Goal: Task Accomplishment & Management: Complete application form

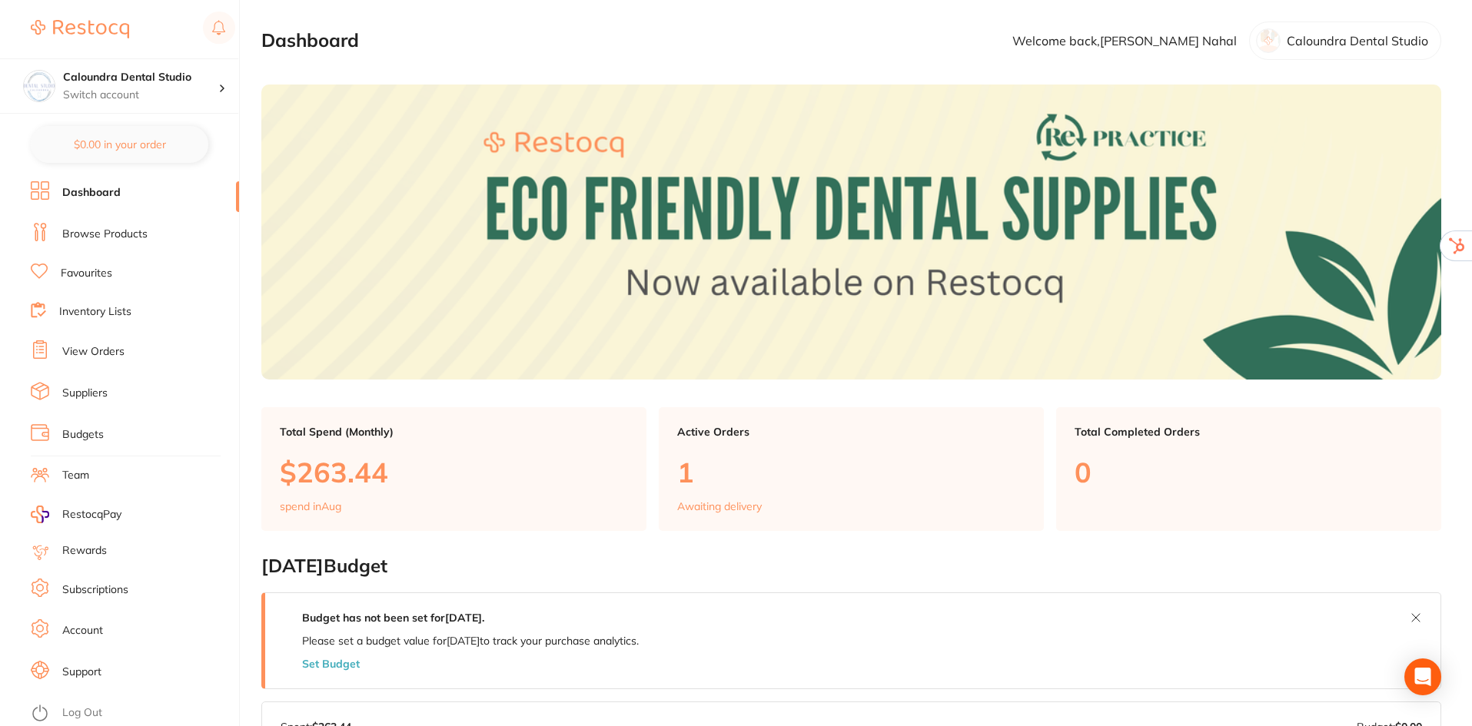
click at [118, 584] on link "Subscriptions" at bounding box center [95, 589] width 66 height 15
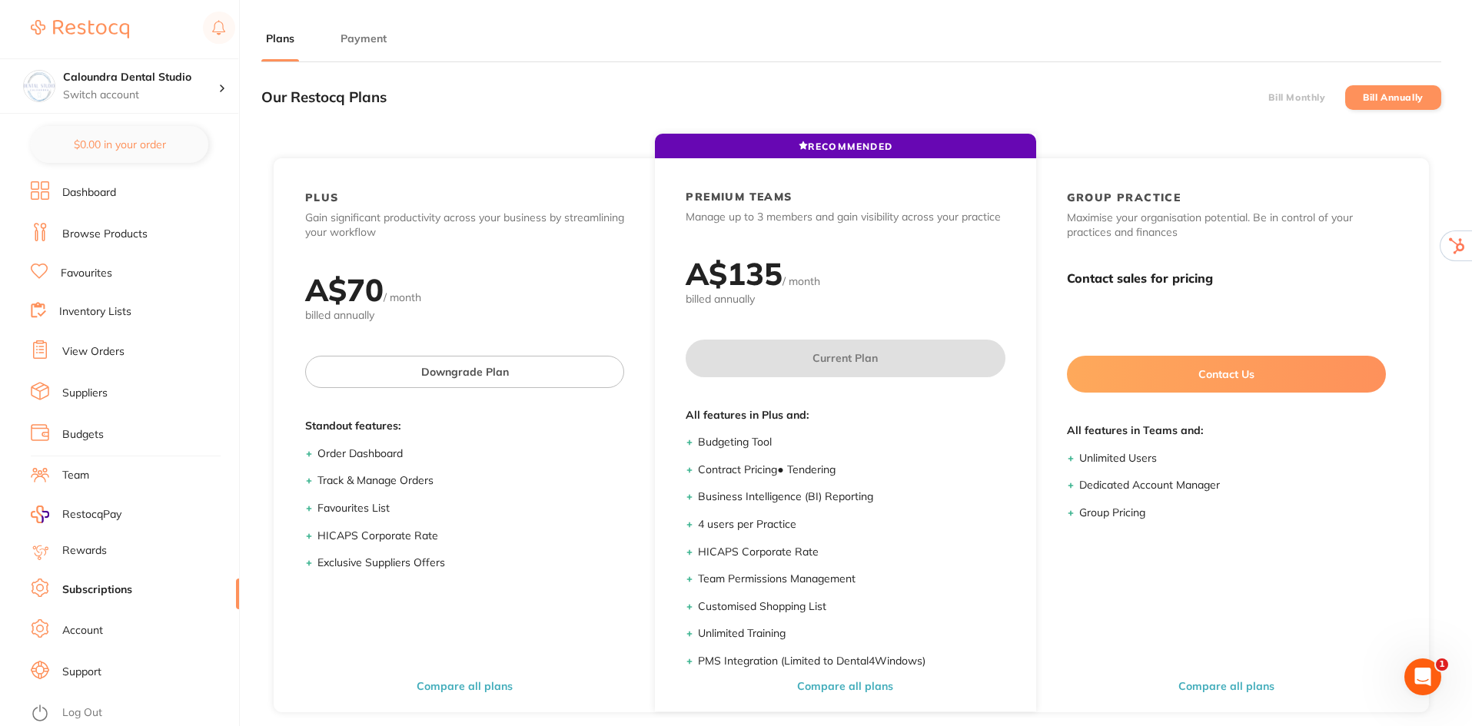
click at [359, 29] on main "Plans Payment Our Restocq Plans Bill Monthly Bill Annually RECOMMENDED PLUS Gai…" at bounding box center [866, 466] width 1210 height 933
click at [358, 37] on button "Payment" at bounding box center [363, 39] width 55 height 15
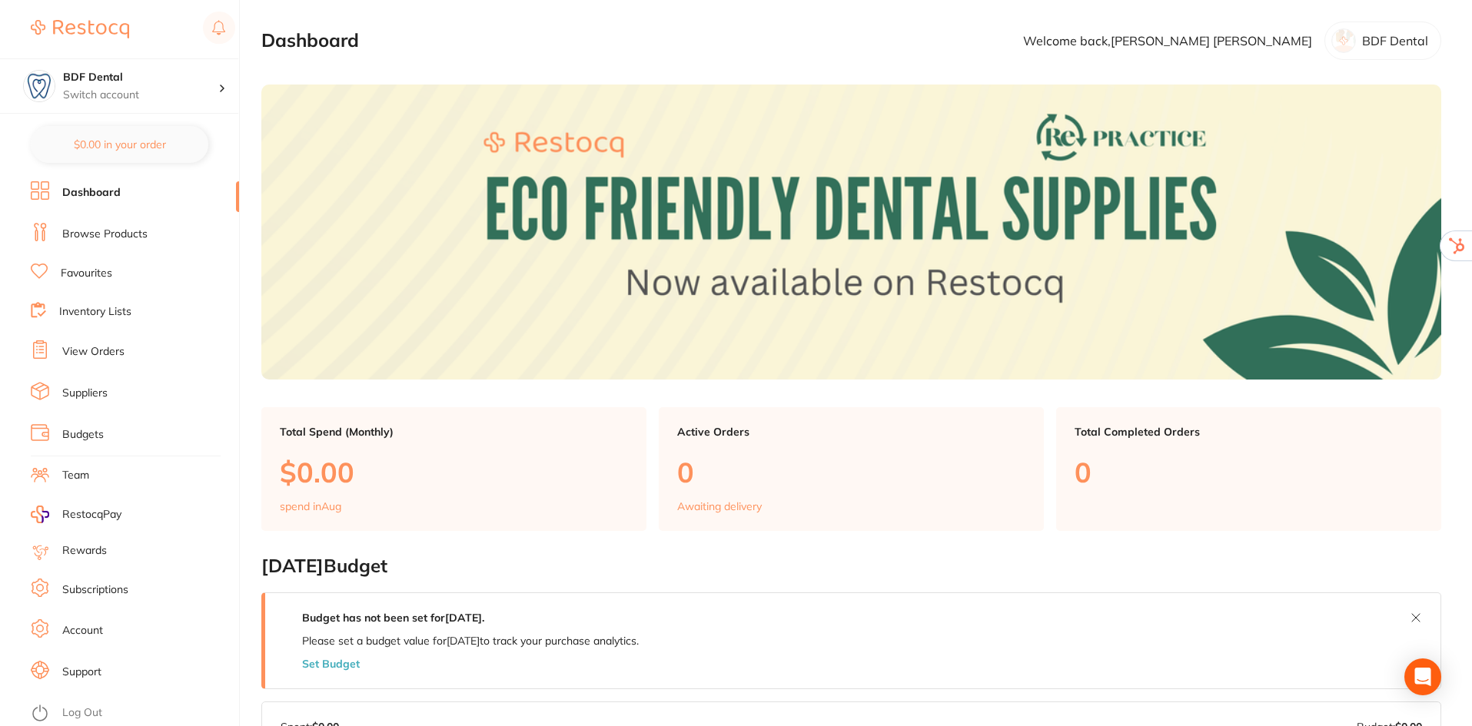
click at [109, 584] on link "Subscriptions" at bounding box center [95, 589] width 66 height 15
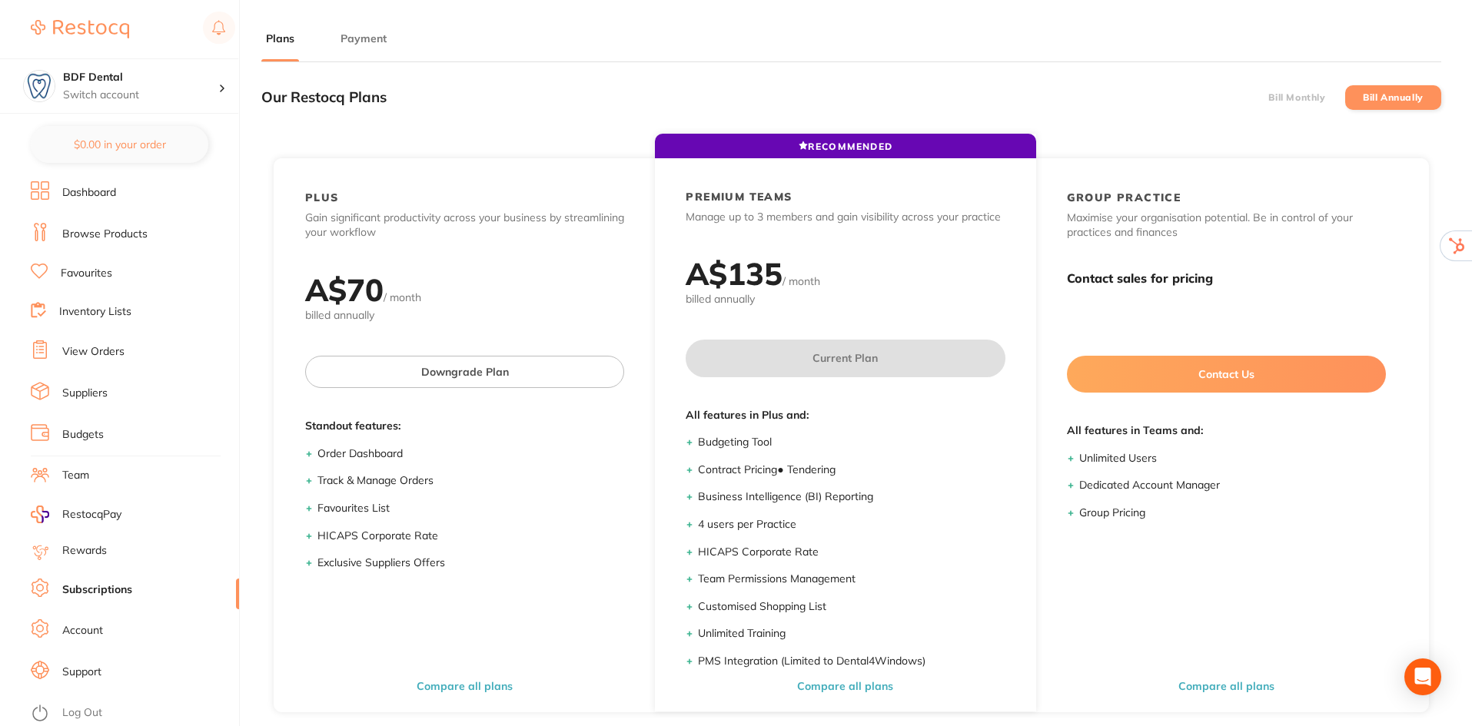
click at [347, 36] on button "Payment" at bounding box center [363, 39] width 55 height 15
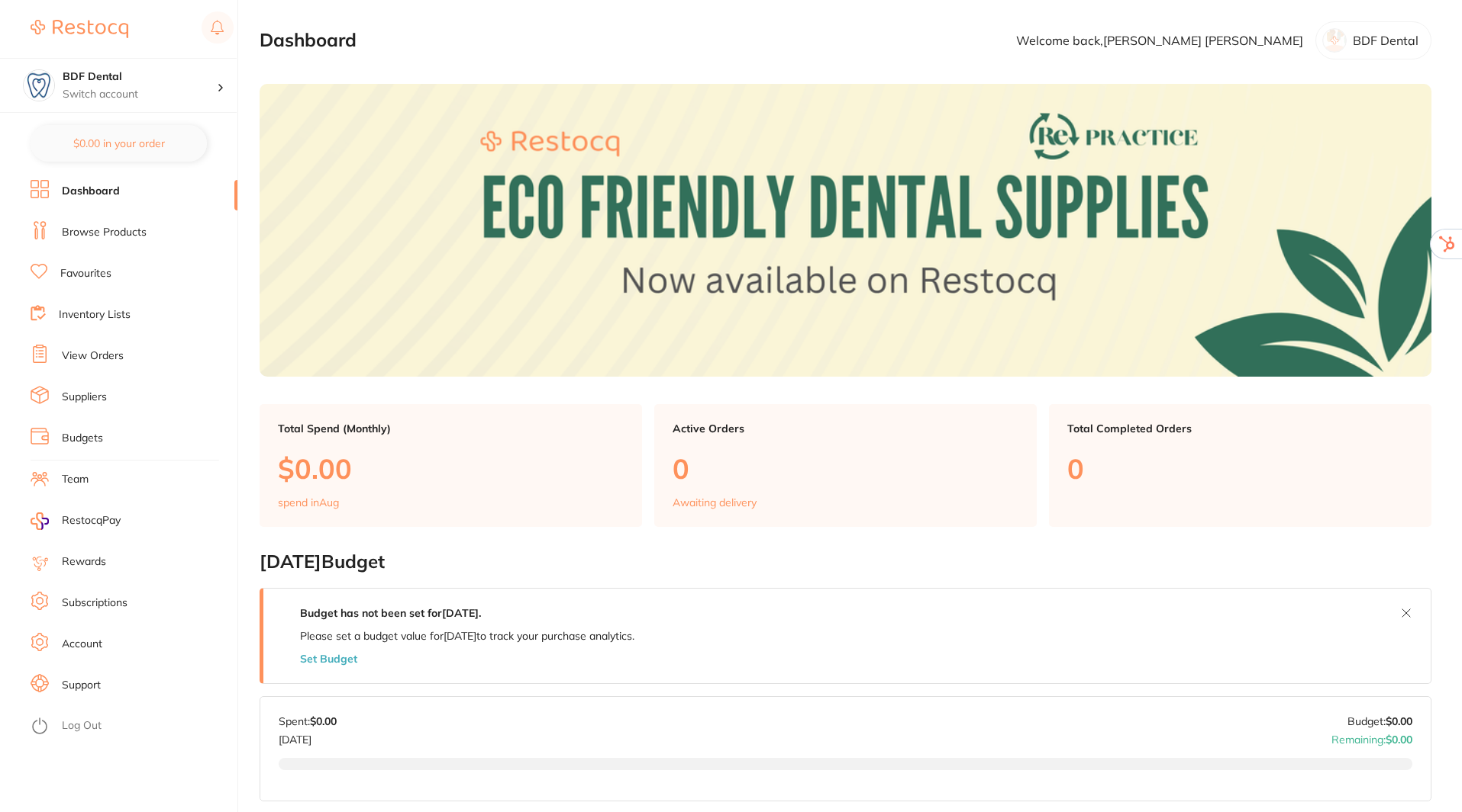
click at [84, 717] on li "Log Out" at bounding box center [132, 726] width 203 height 23
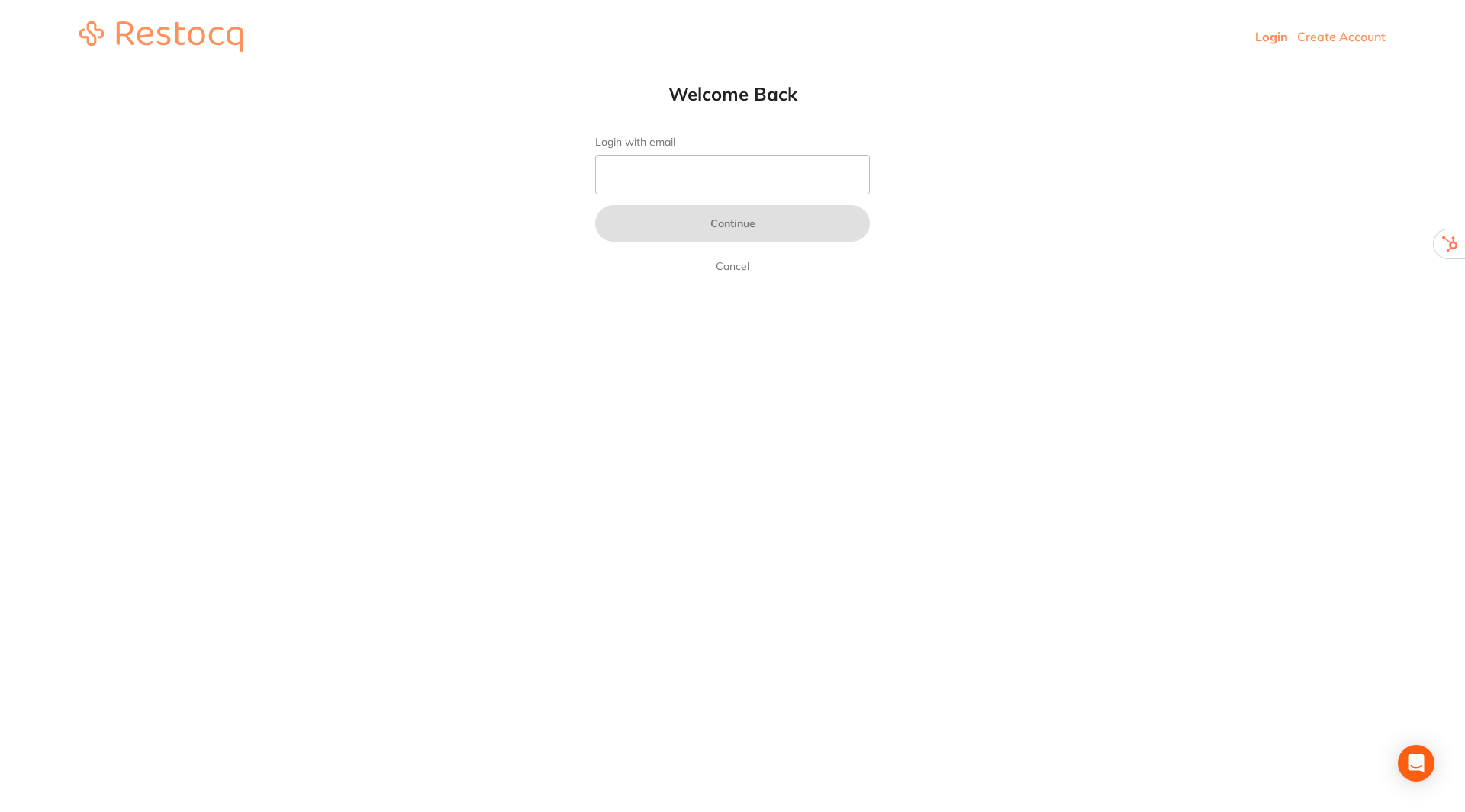
click at [1325, 36] on link "Create Account" at bounding box center [1341, 36] width 88 height 15
click at [1348, 37] on link "Create Account" at bounding box center [1341, 36] width 88 height 15
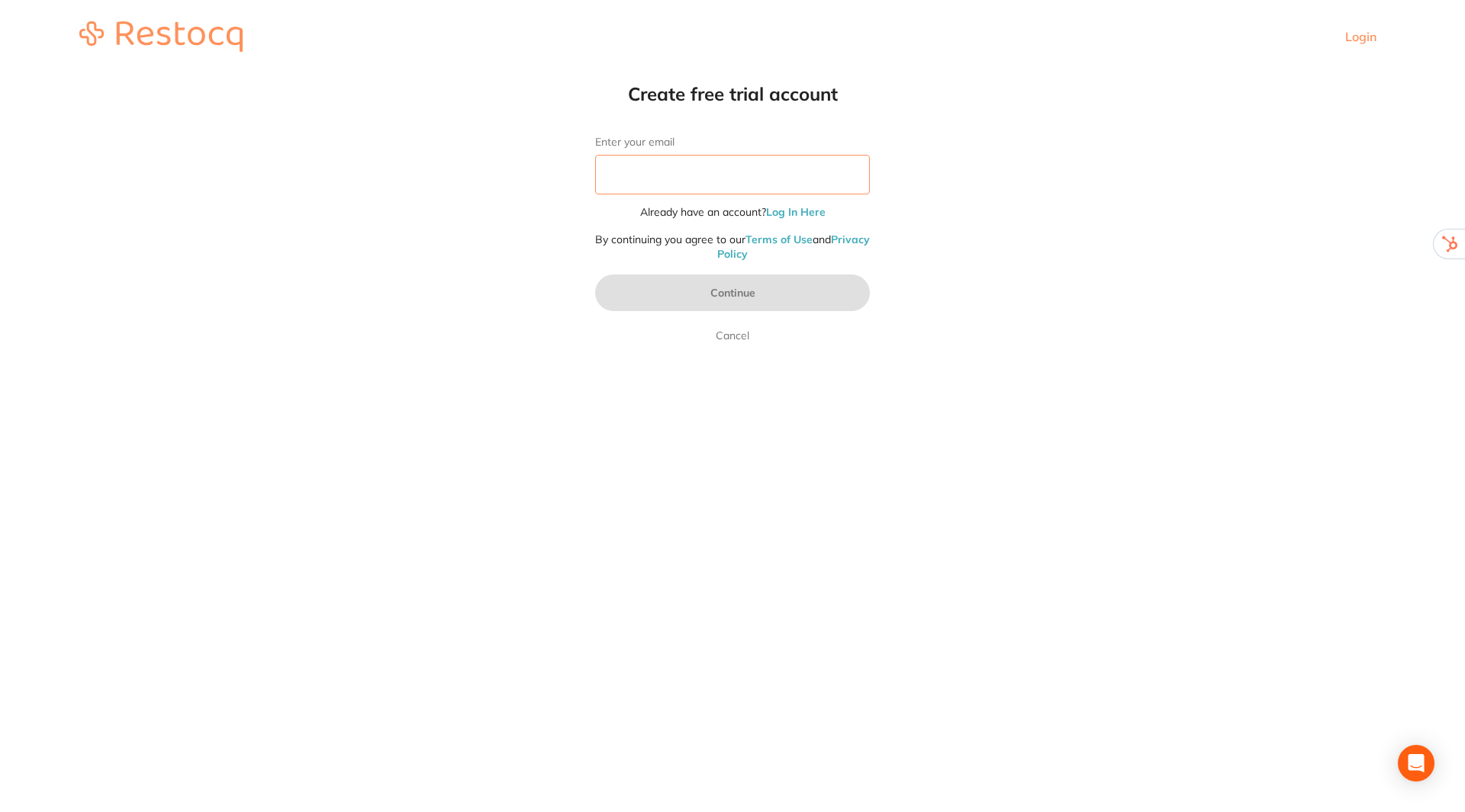
click at [789, 171] on input "Enter your email" at bounding box center [732, 175] width 275 height 40
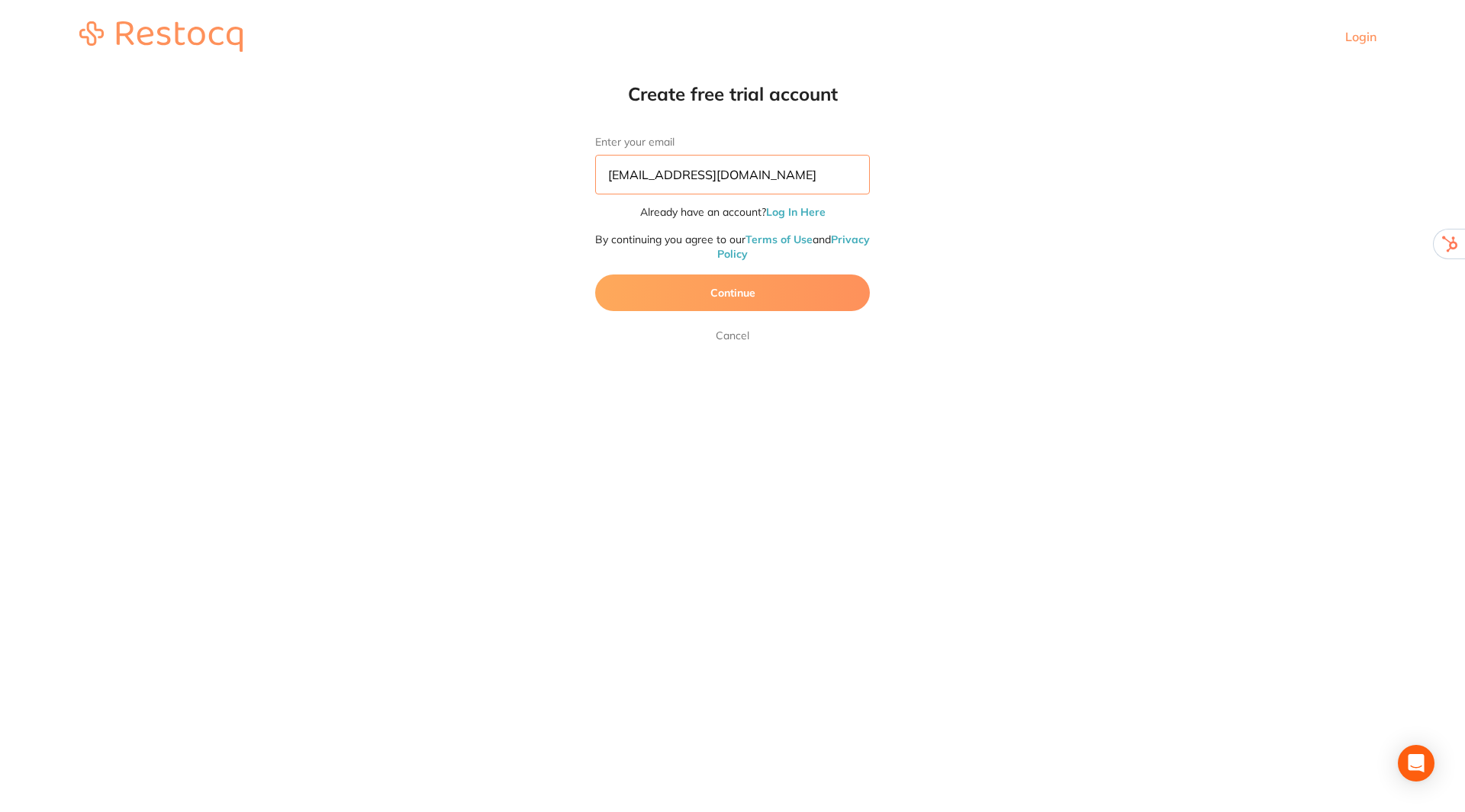
type input "[EMAIL_ADDRESS][DOMAIN_NAME]"
click at [774, 289] on button "Continue" at bounding box center [732, 293] width 275 height 37
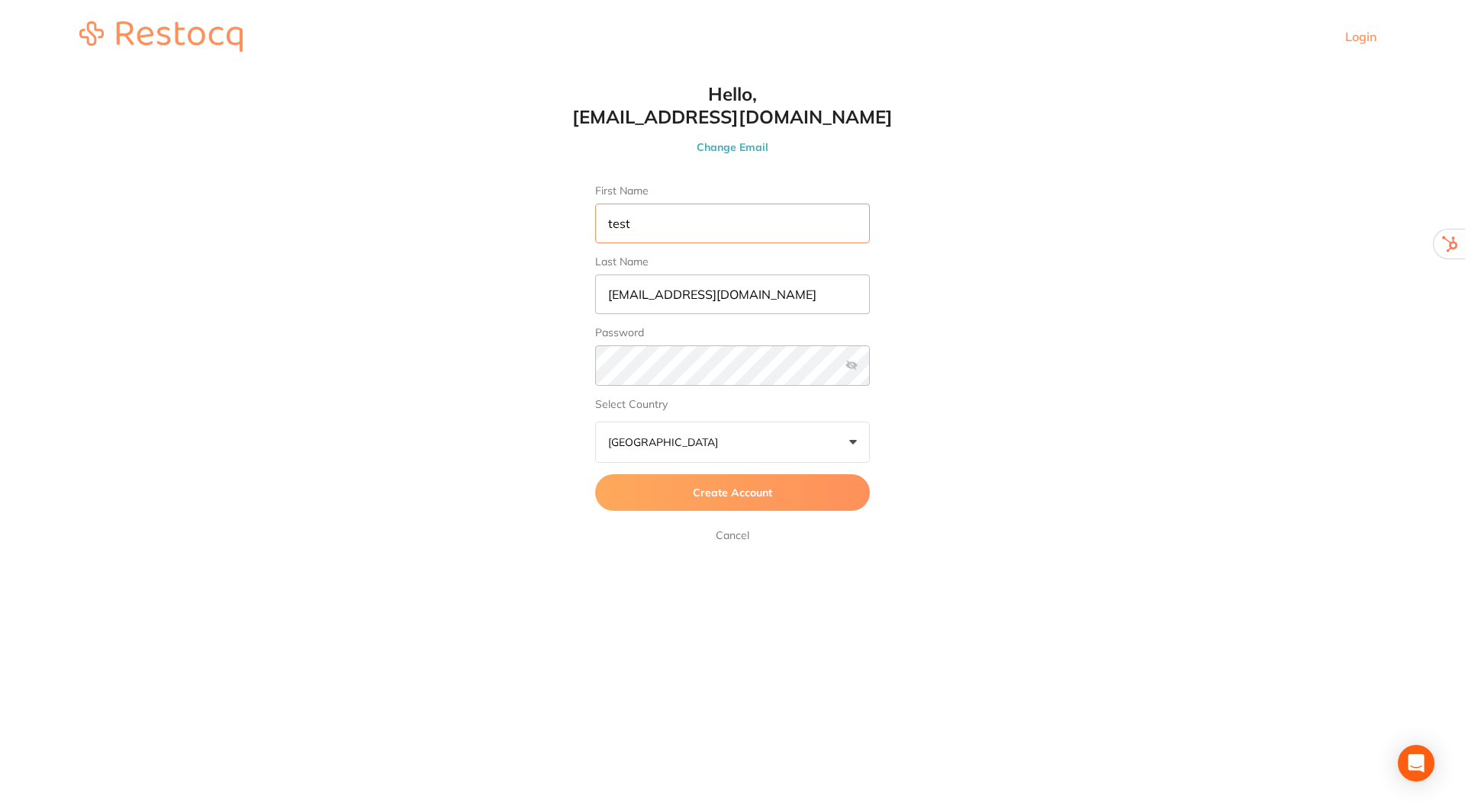
type input "test"
click at [758, 293] on input "skan3067@gmail.com" at bounding box center [732, 295] width 275 height 40
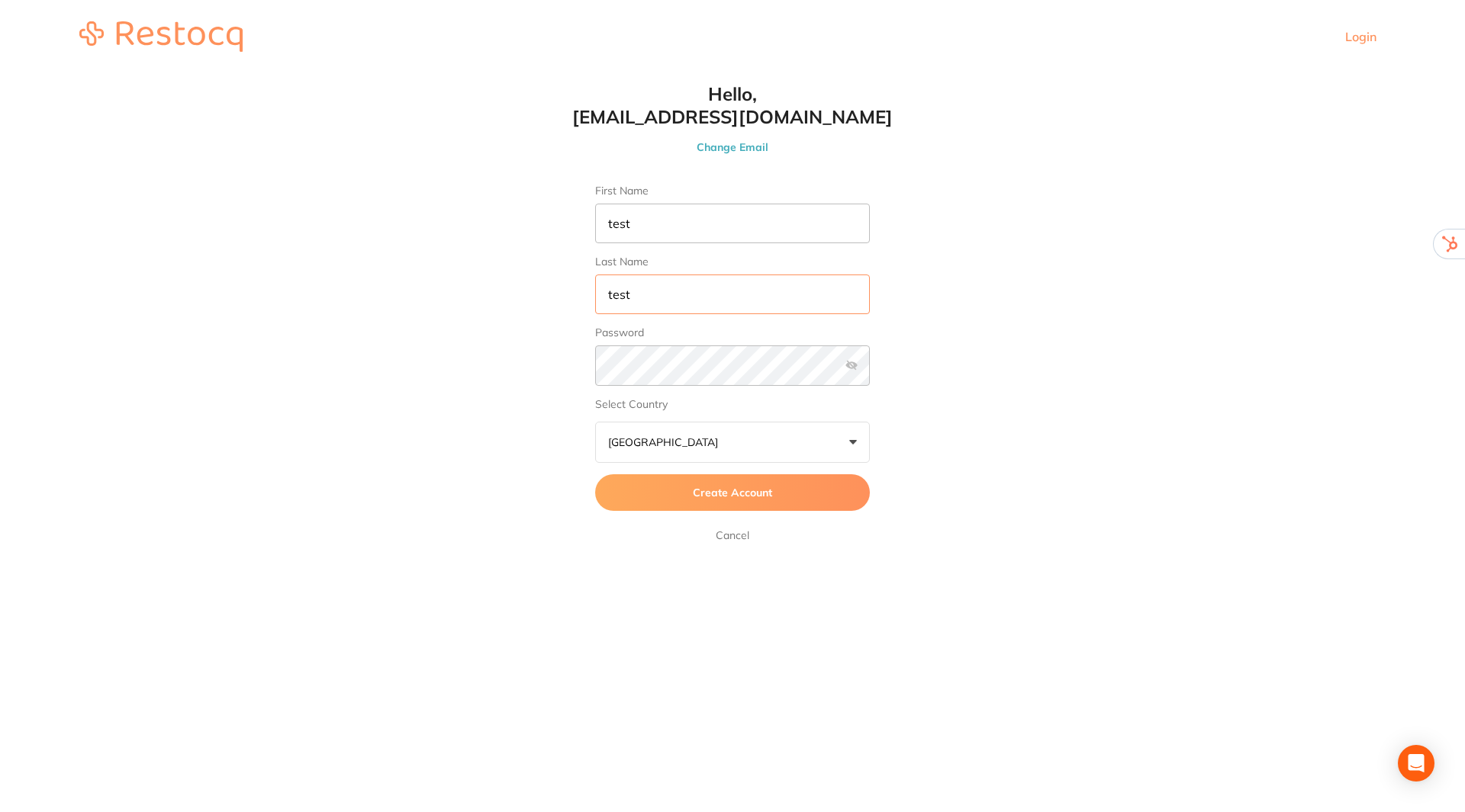
type input "test"
click at [742, 495] on span "Create Account" at bounding box center [733, 492] width 79 height 14
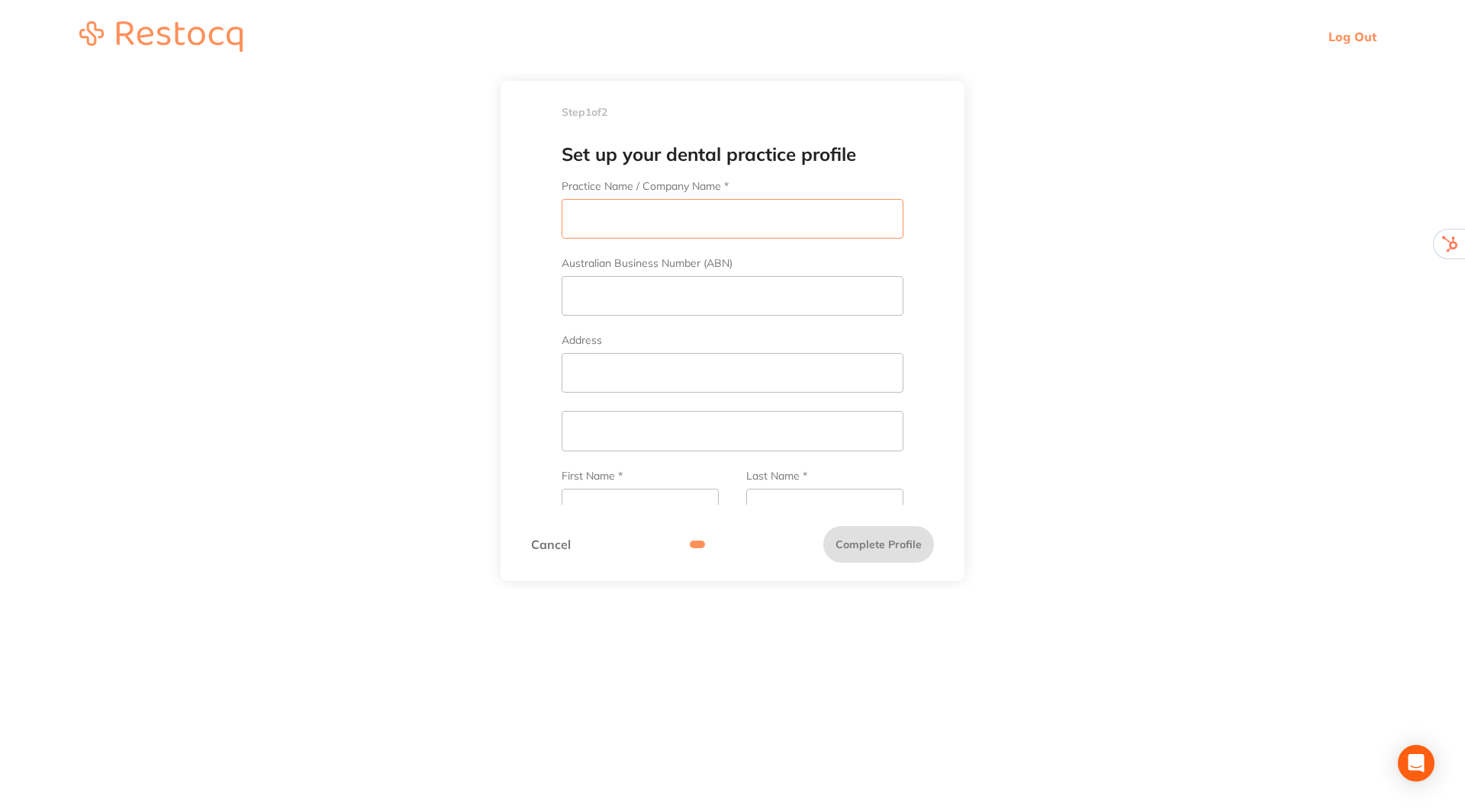
click at [711, 215] on input "Practice Name / Company Name *" at bounding box center [733, 219] width 342 height 40
type input "test"
click at [649, 382] on input "Address" at bounding box center [733, 373] width 342 height 40
type input "es"
click at [651, 431] on input "text" at bounding box center [733, 431] width 342 height 40
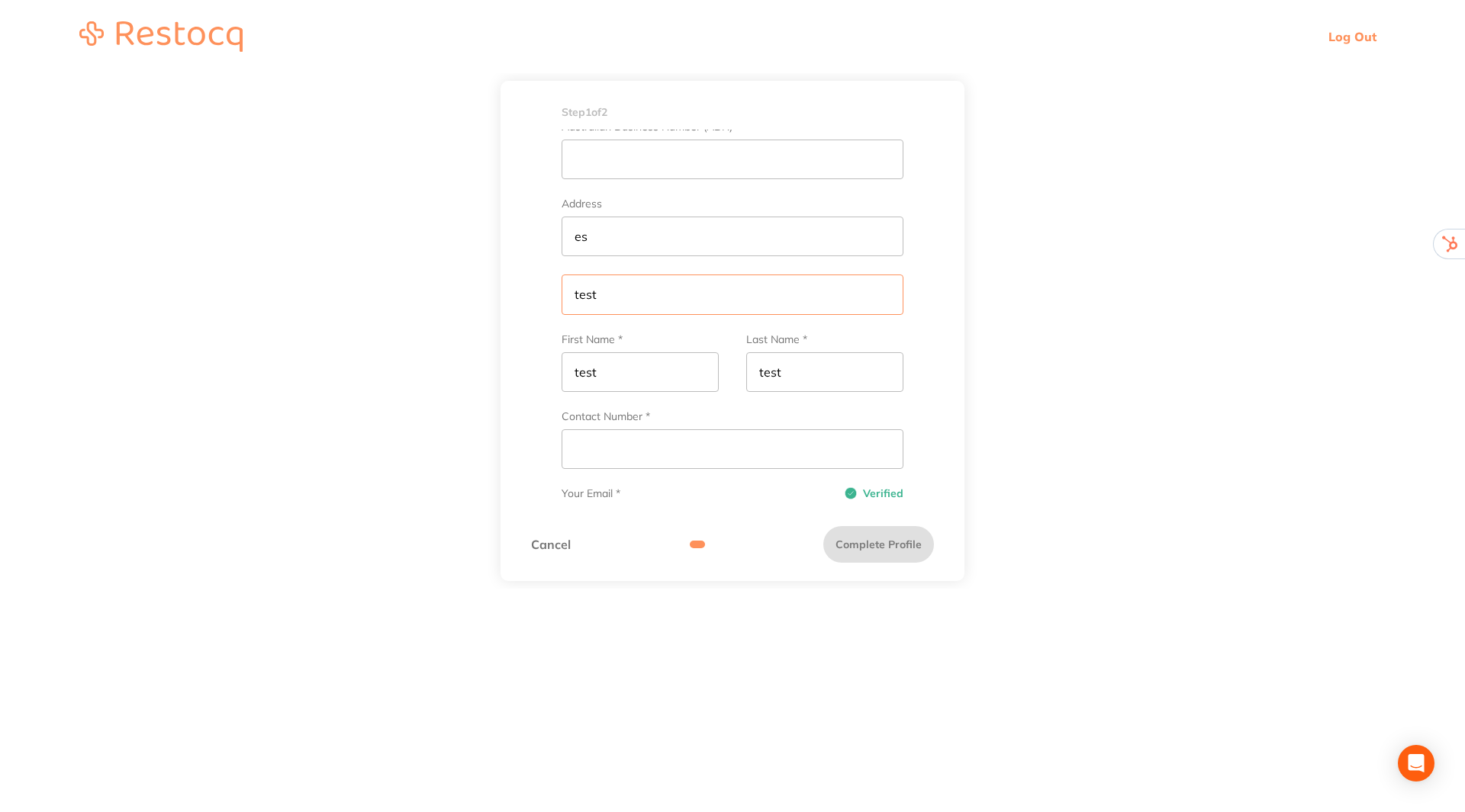
scroll to position [153, 0]
type input "test"
click at [658, 435] on input "Contact Number *" at bounding box center [733, 433] width 342 height 40
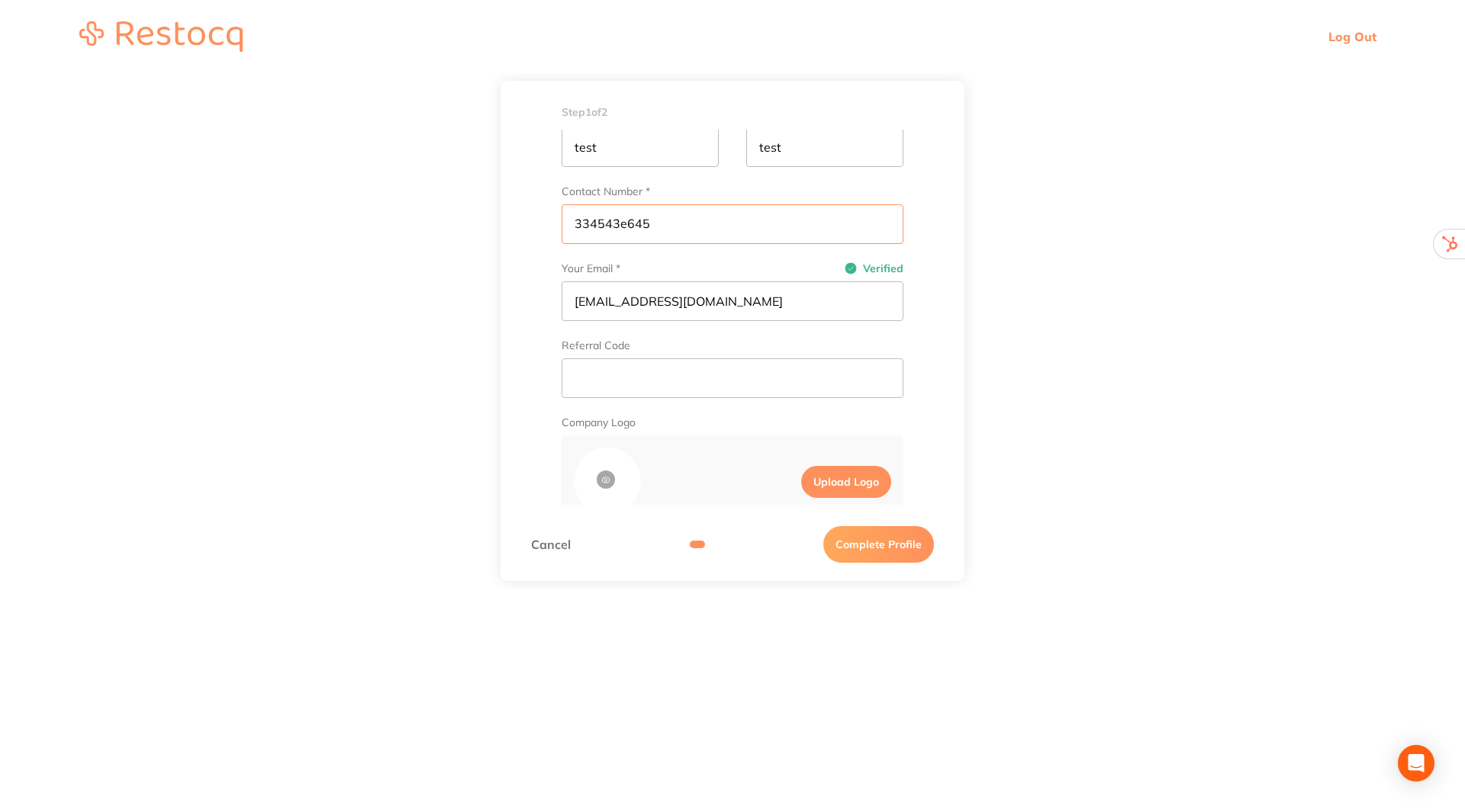
scroll to position [381, 0]
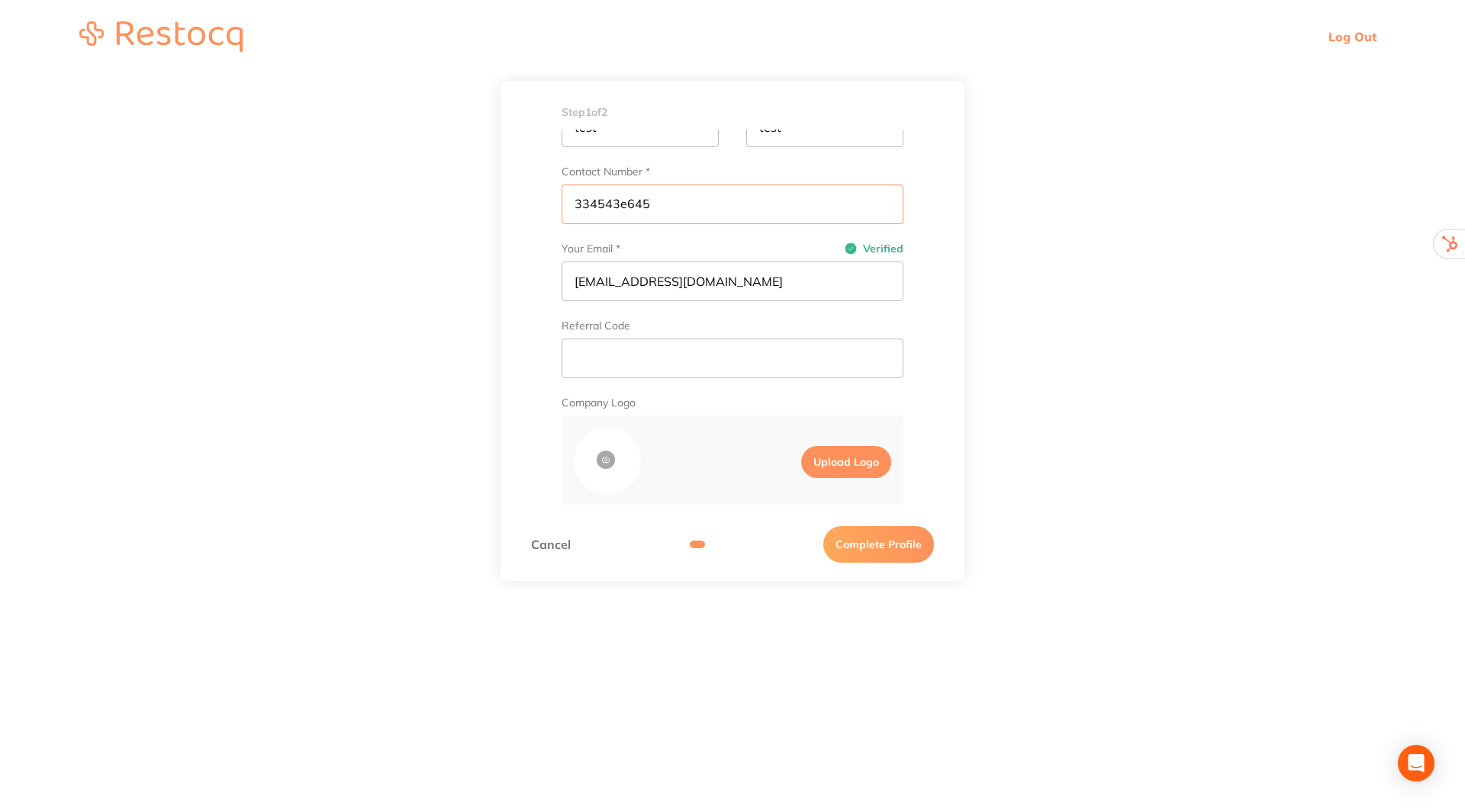
type input "334543e645"
click at [677, 359] on input "text" at bounding box center [733, 358] width 342 height 40
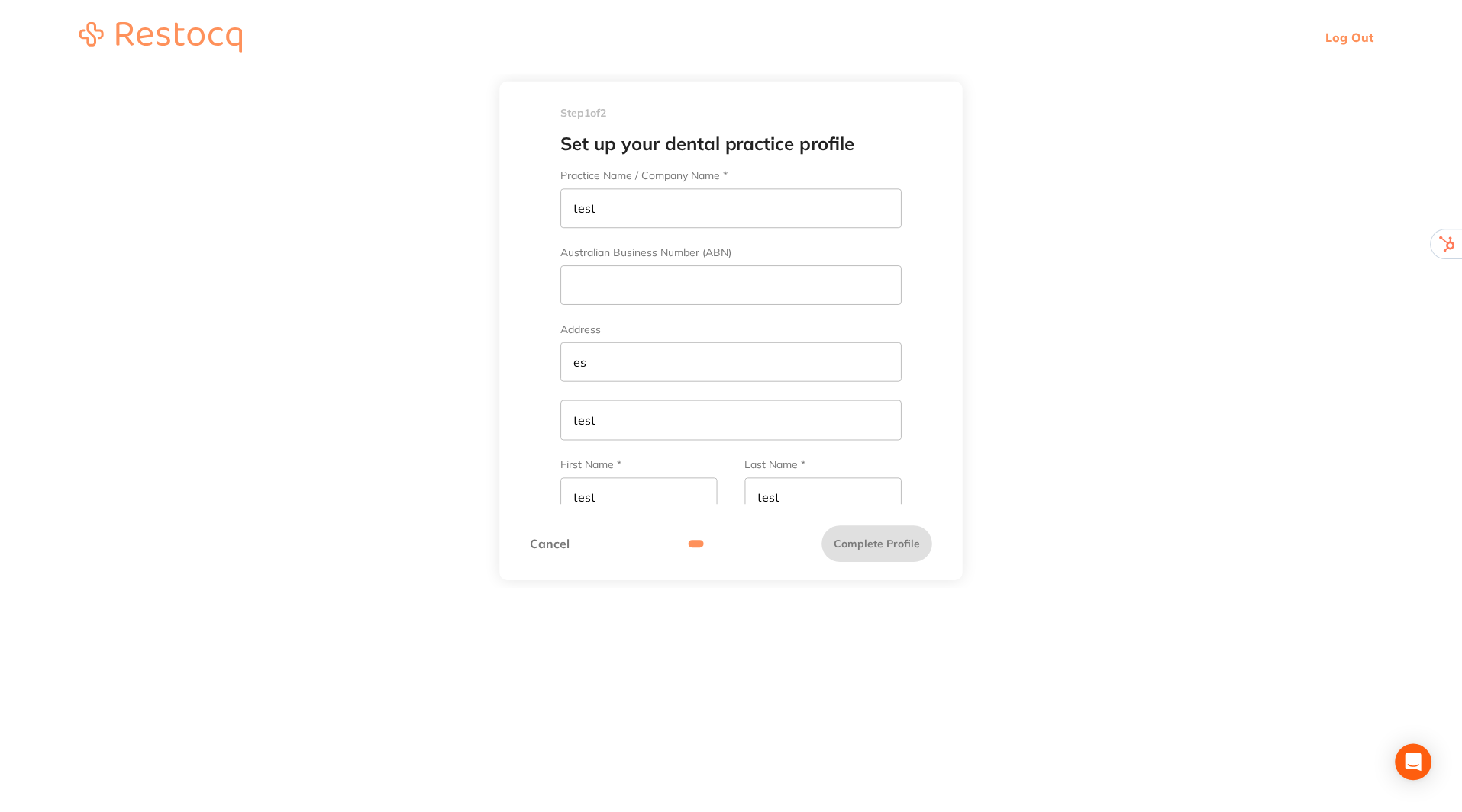
scroll to position [0, 0]
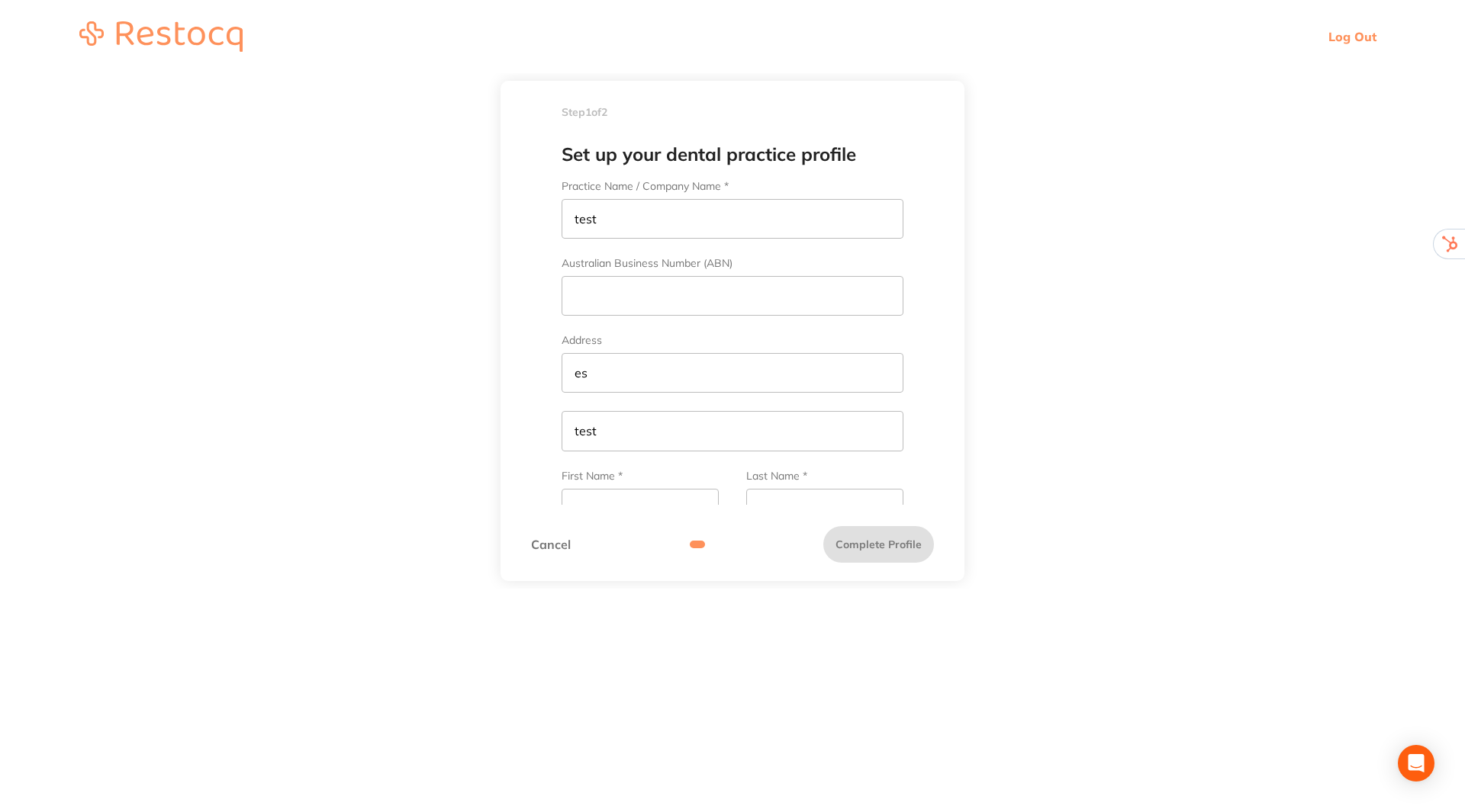
type input "dpoc"
click at [548, 546] on link "Cancel" at bounding box center [551, 545] width 40 height 14
